Goal: Task Accomplishment & Management: Use online tool/utility

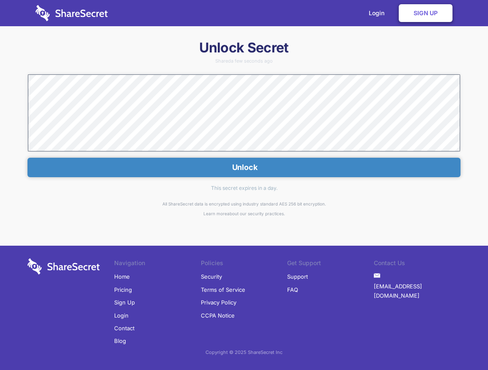
click at [235, 166] on button "Unlock" at bounding box center [243, 167] width 433 height 19
click at [392, 215] on div "All ShareSecret data is encrypted using industry standard AES 256 bit encryptio…" at bounding box center [243, 208] width 433 height 19
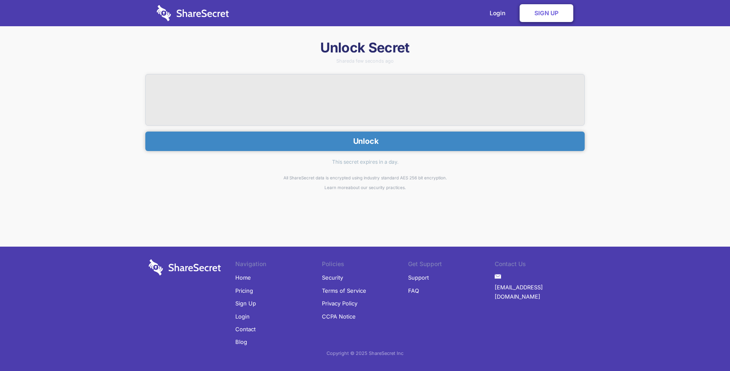
click at [322, 135] on button "Unlock" at bounding box center [364, 140] width 439 height 19
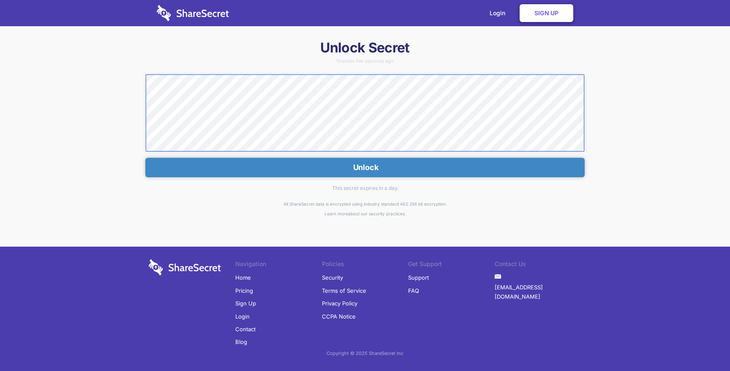
scroll to position [205, 0]
